Goal: Find specific page/section: Find specific page/section

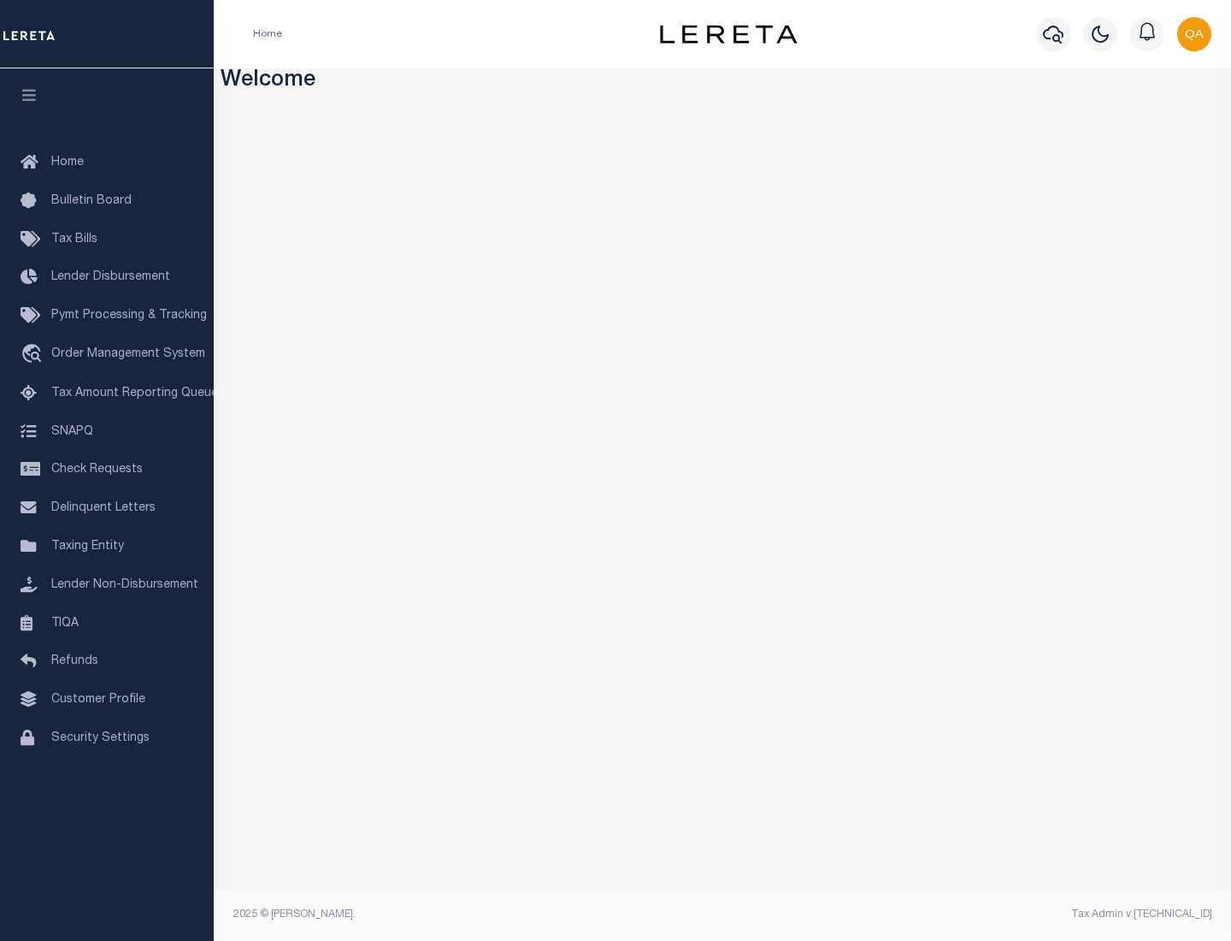
click at [107, 470] on span "Check Requests" at bounding box center [97, 470] width 92 height 12
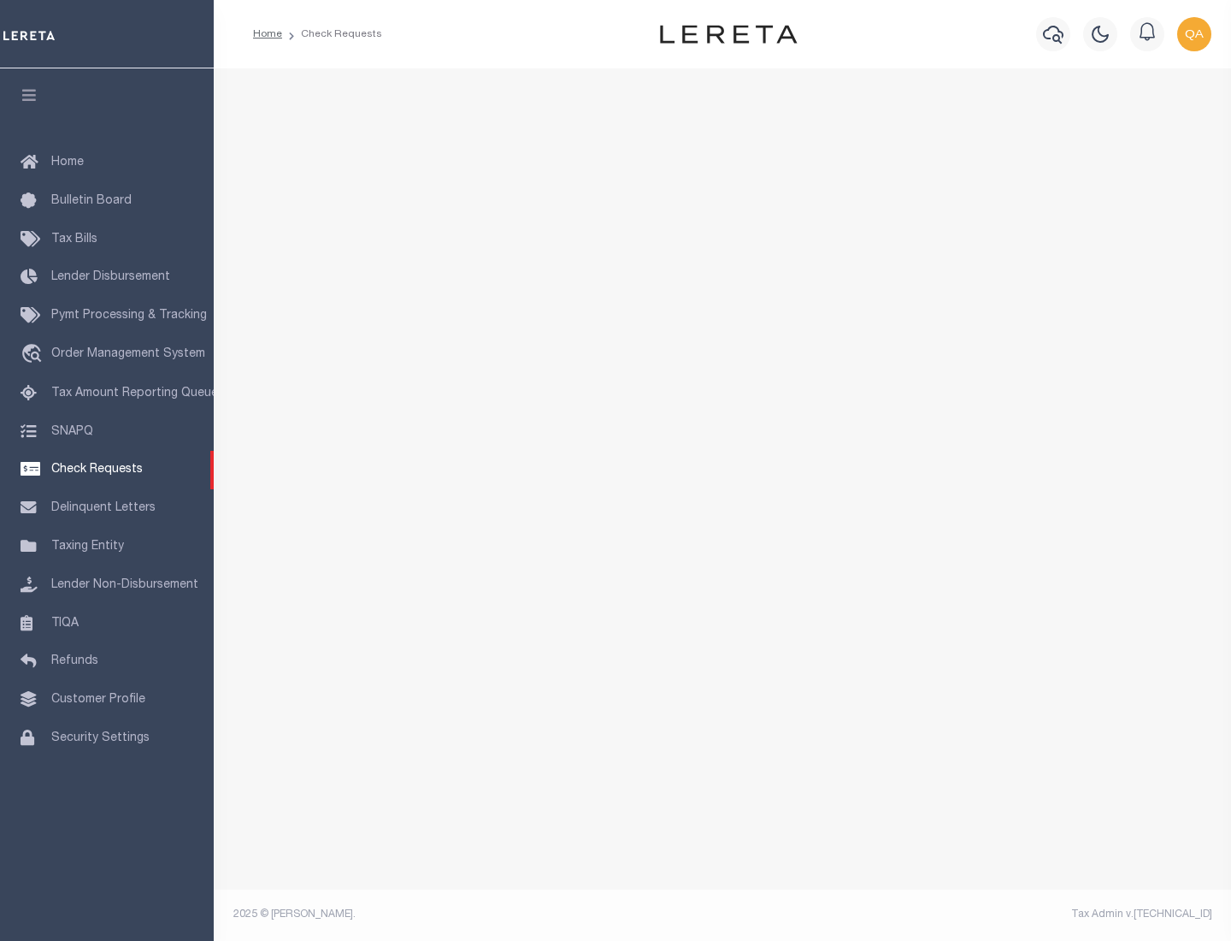
select select "50"
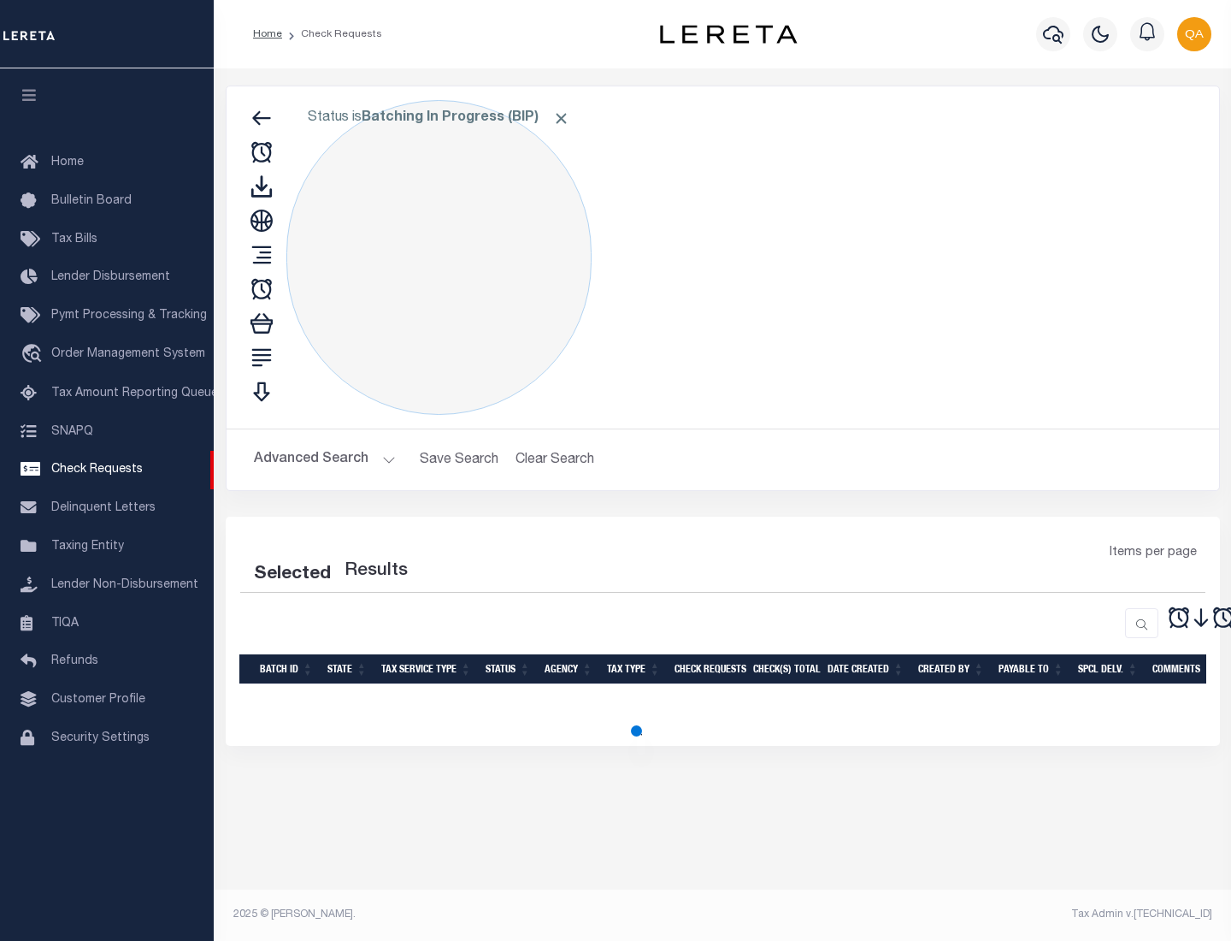
select select "50"
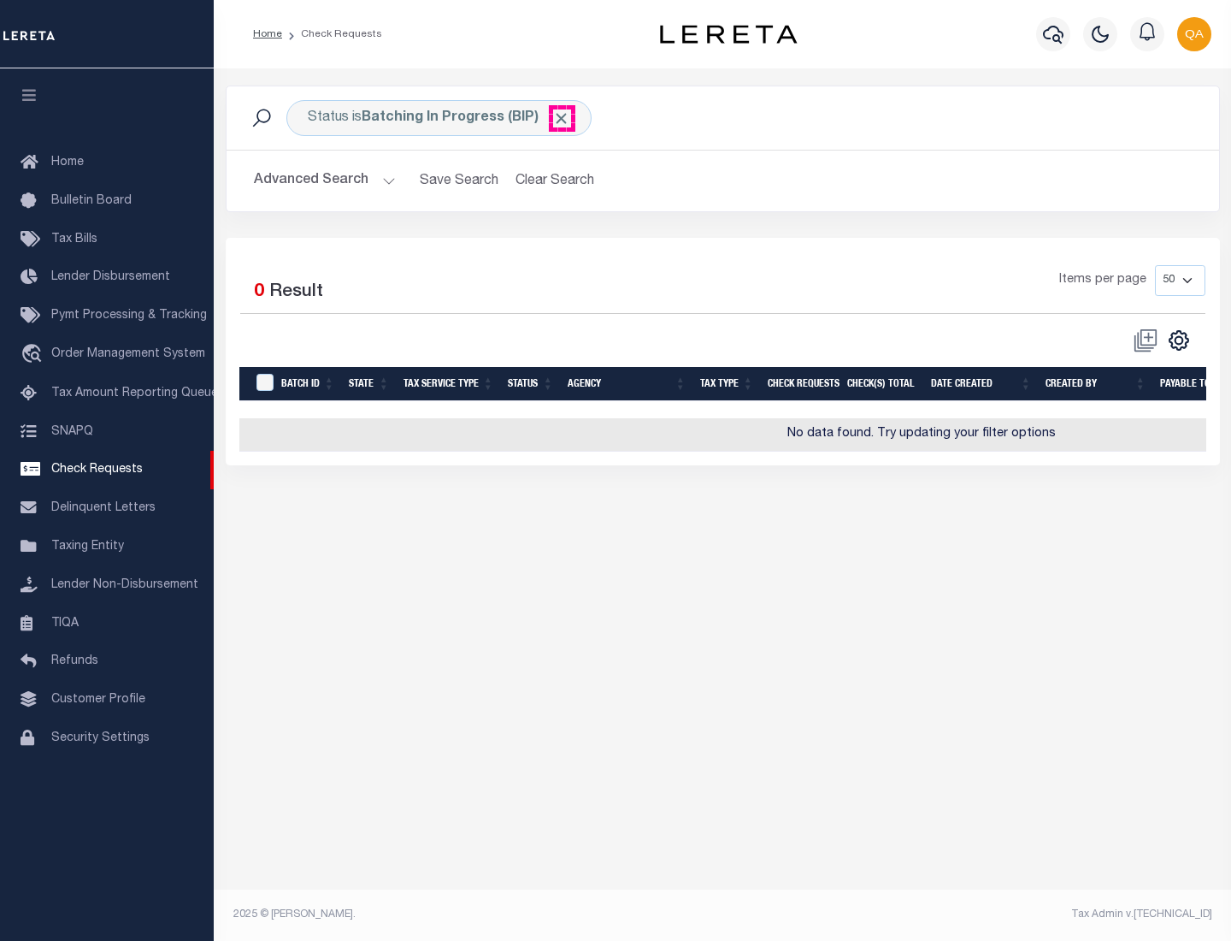
click at [562, 118] on span "Click to Remove" at bounding box center [561, 118] width 18 height 18
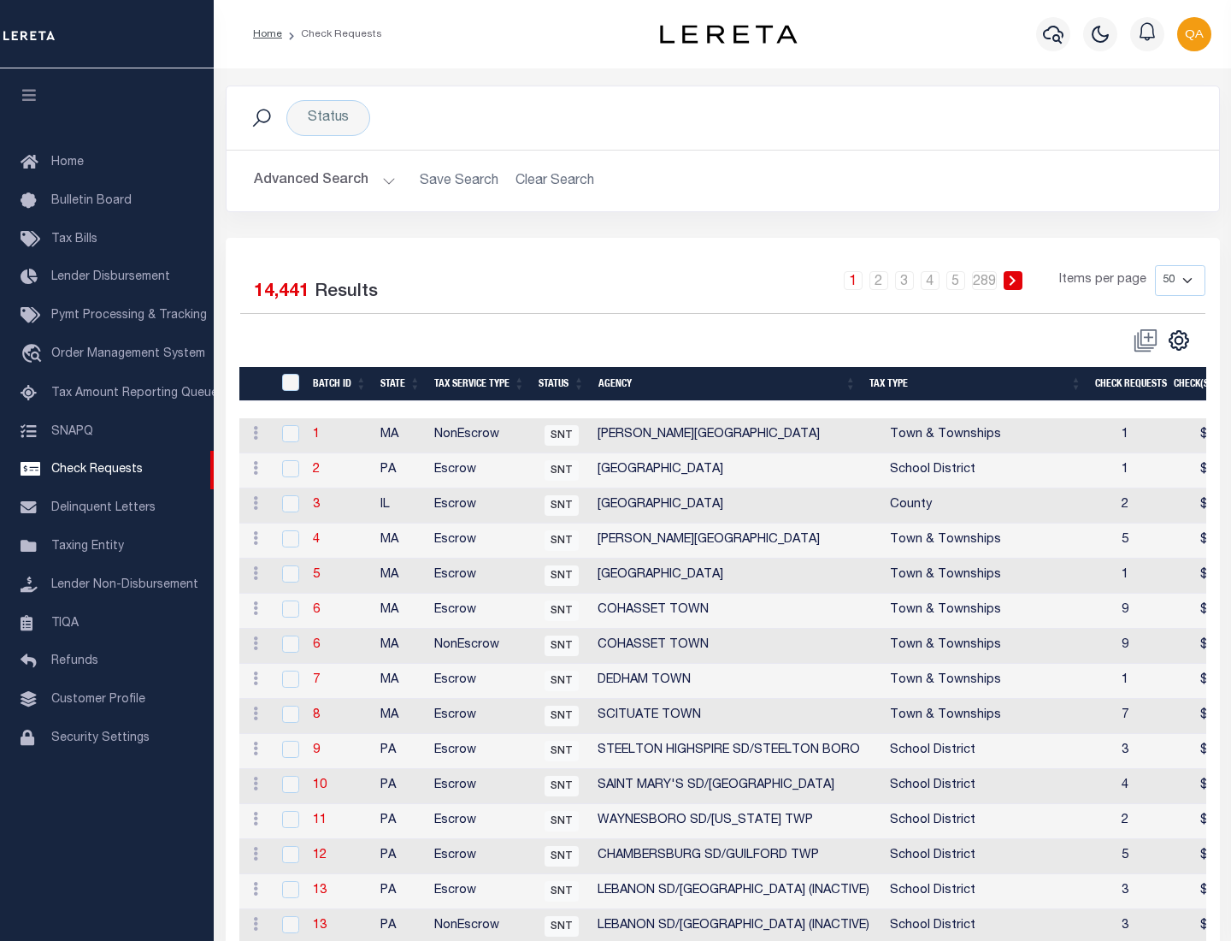
scroll to position [824, 0]
